Goal: Information Seeking & Learning: Find specific page/section

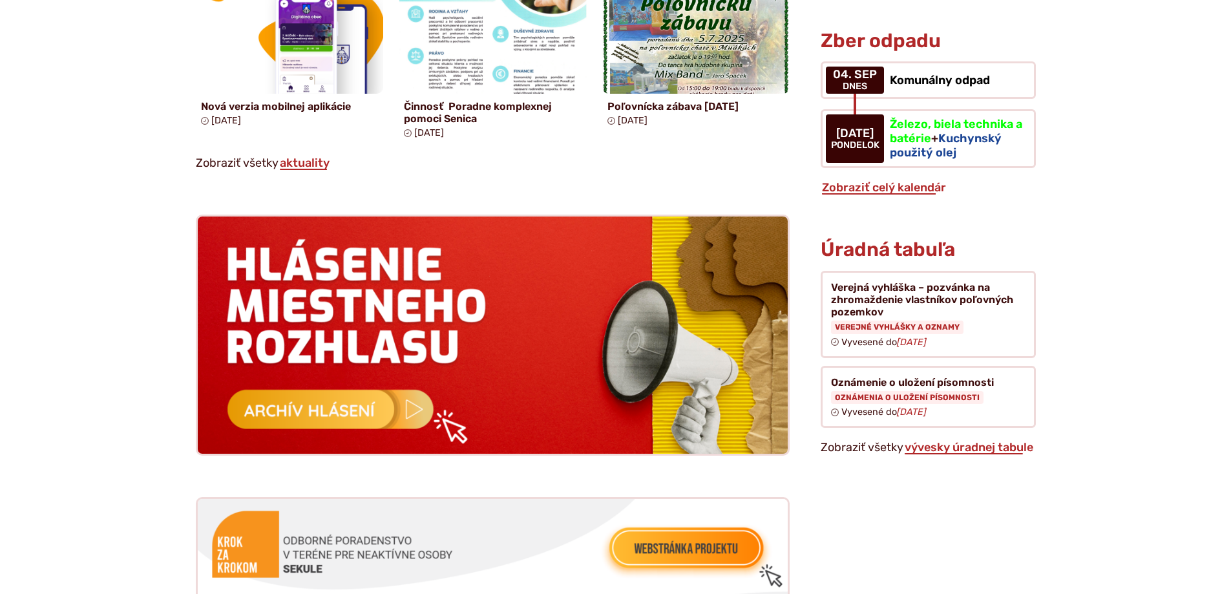
scroll to position [1098, 0]
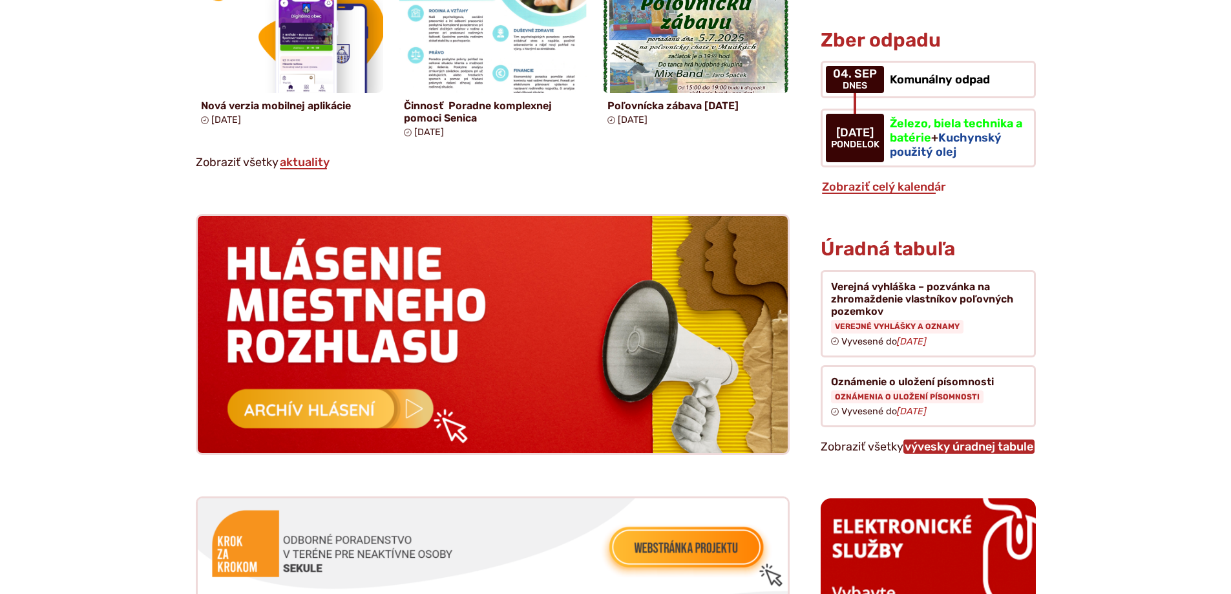
click at [947, 439] on link "vývesky úradnej tabule" at bounding box center [968, 446] width 131 height 14
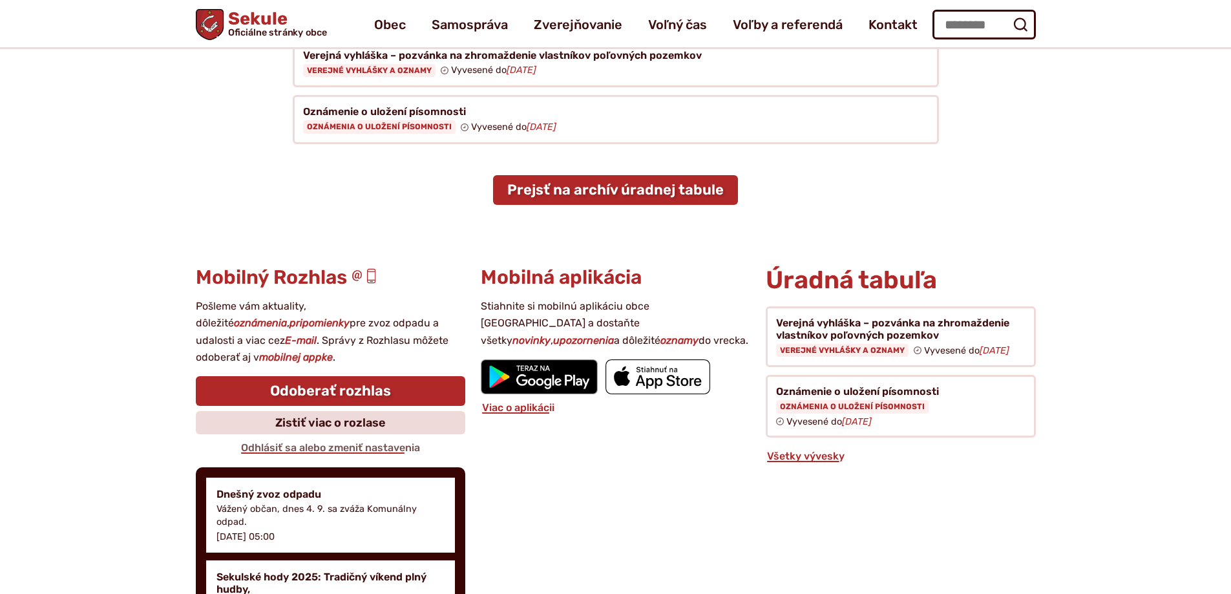
scroll to position [129, 0]
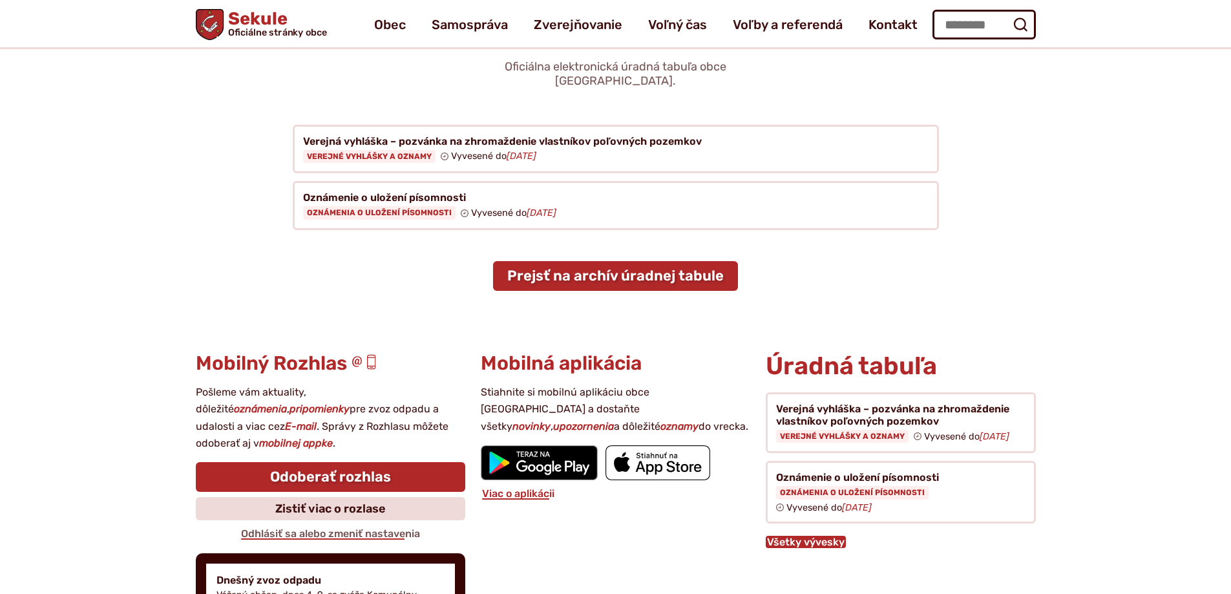
click at [809, 536] on link "Všetky vývesky" at bounding box center [806, 542] width 80 height 12
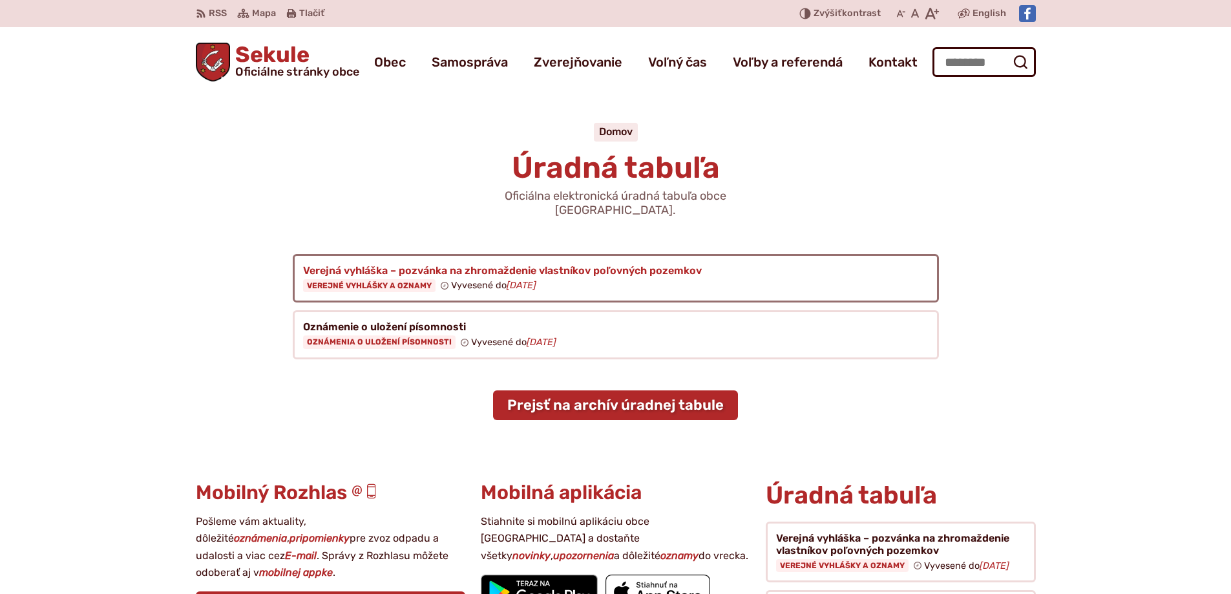
click at [346, 269] on figure at bounding box center [616, 278] width 646 height 49
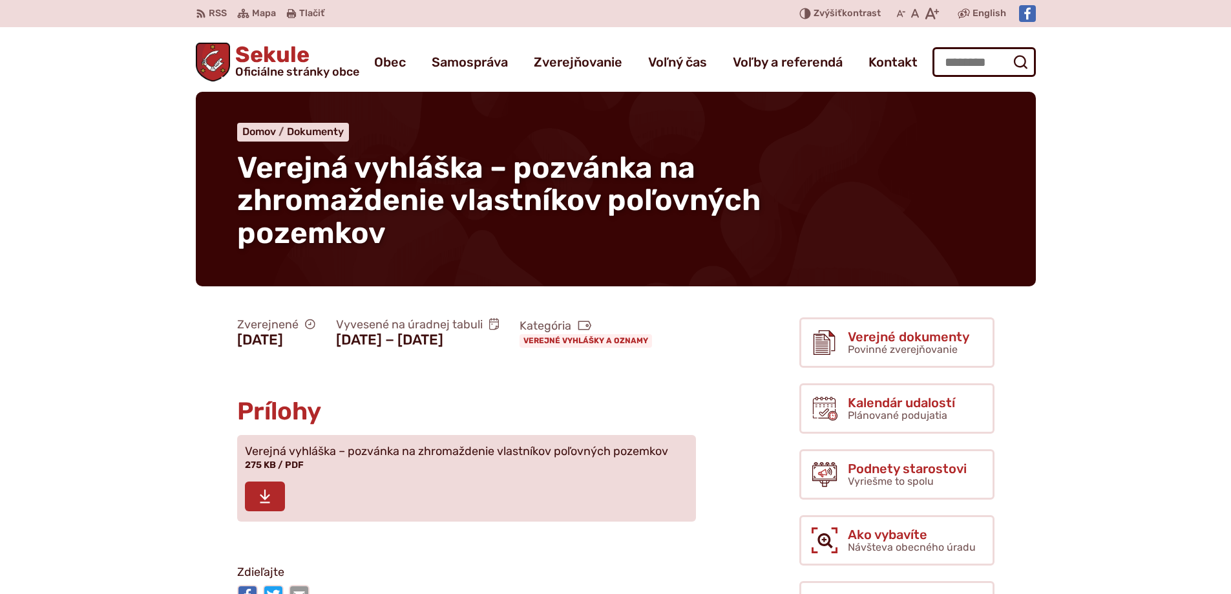
click at [259, 504] on icon at bounding box center [265, 496] width 12 height 16
